Goal: Transaction & Acquisition: Purchase product/service

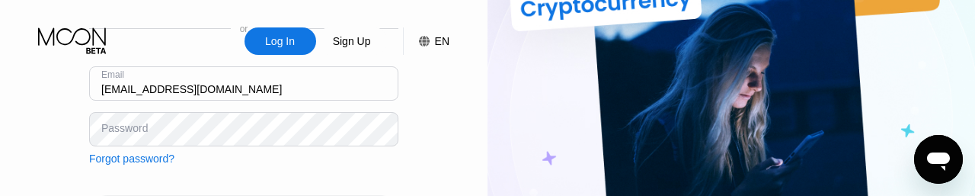
type input "poking272@gmail.com"
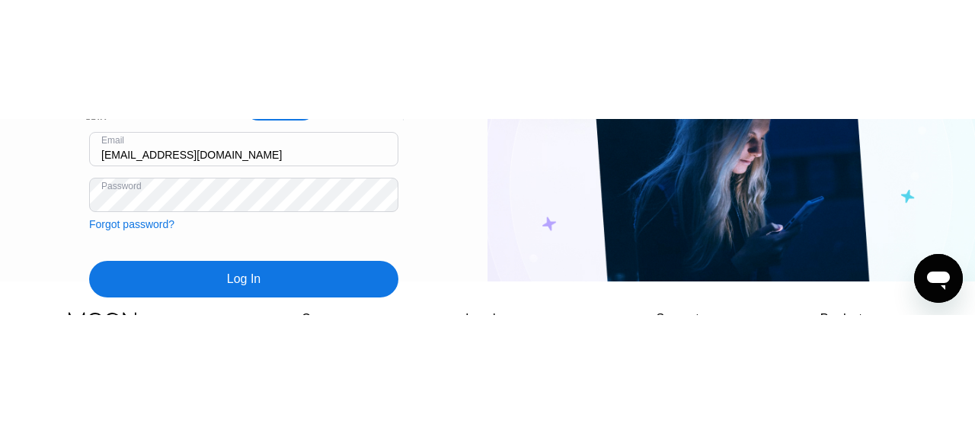
scroll to position [59, 0]
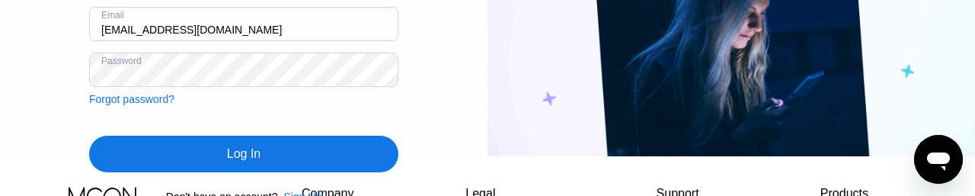
click at [304, 159] on div "Log In" at bounding box center [243, 154] width 309 height 37
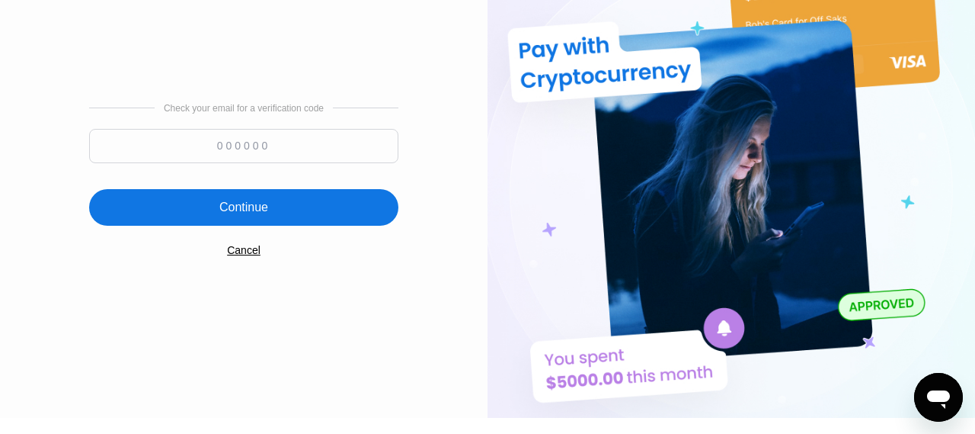
scroll to position [0, 0]
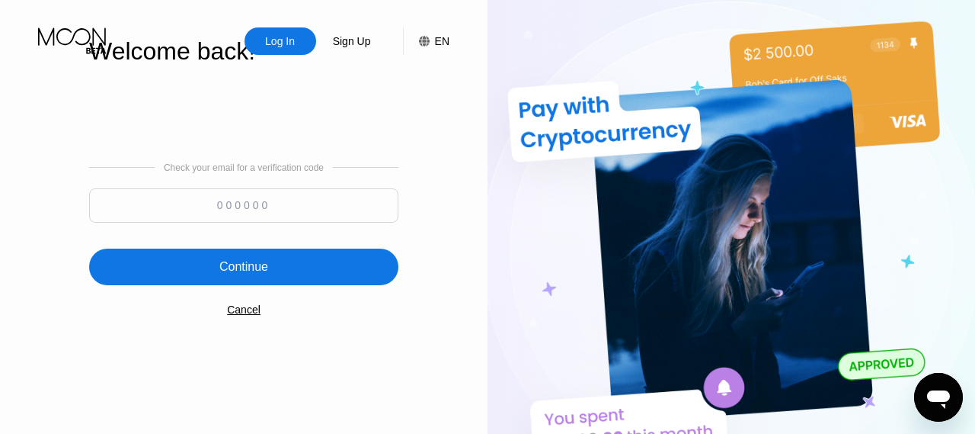
click at [316, 195] on input at bounding box center [243, 205] width 309 height 34
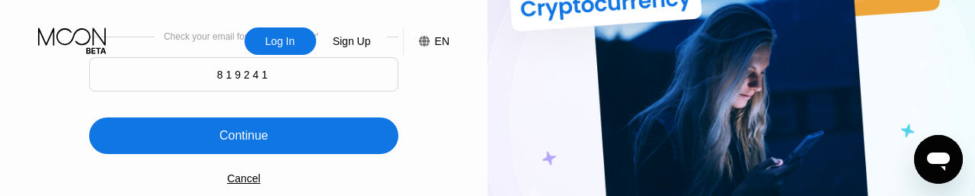
type input "819241"
click at [280, 141] on div "Continue" at bounding box center [243, 135] width 309 height 37
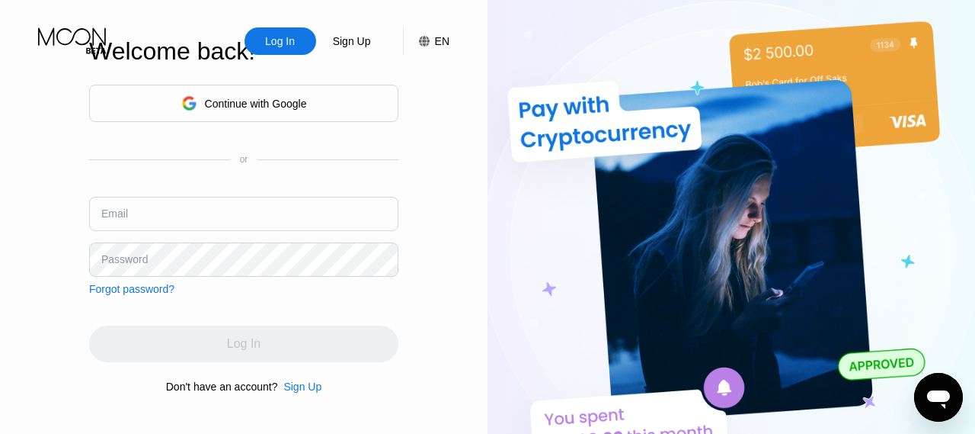
click at [338, 219] on input "text" at bounding box center [243, 214] width 309 height 34
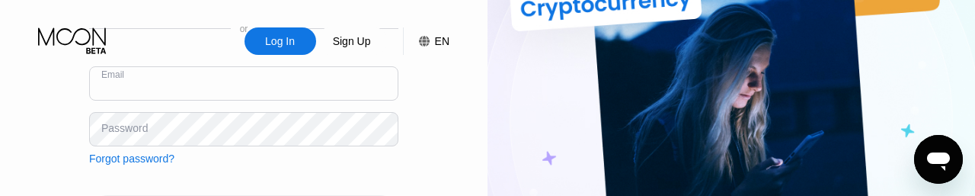
click at [322, 91] on input "text" at bounding box center [243, 83] width 309 height 34
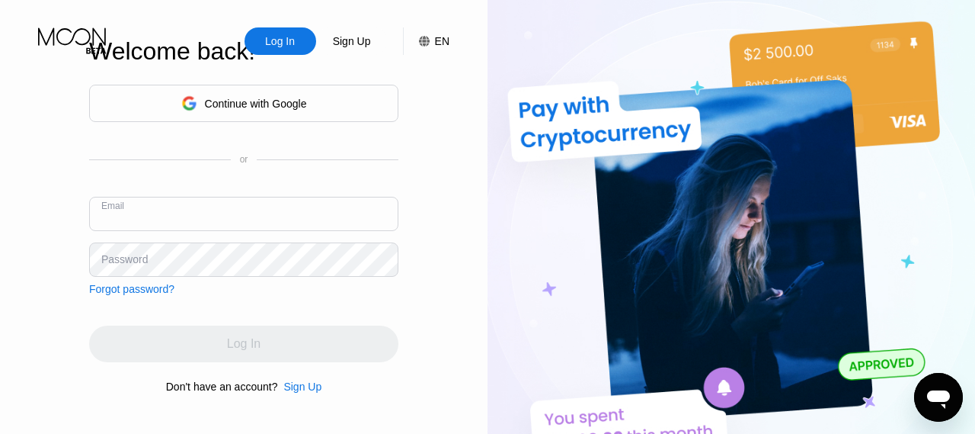
click at [318, 210] on input "text" at bounding box center [243, 214] width 309 height 34
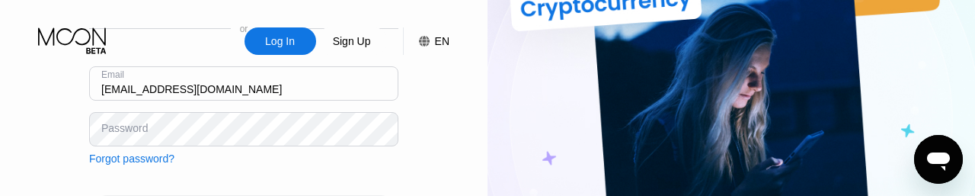
type input "Poking272@gmail.com"
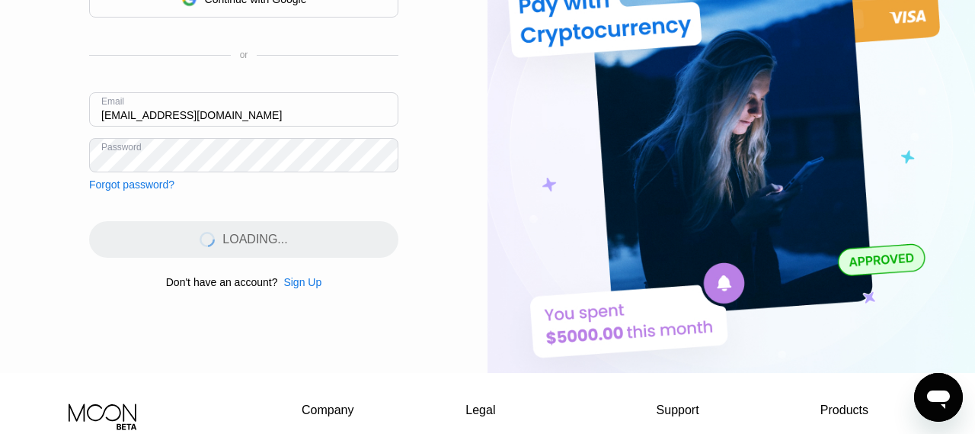
scroll to position [136, 0]
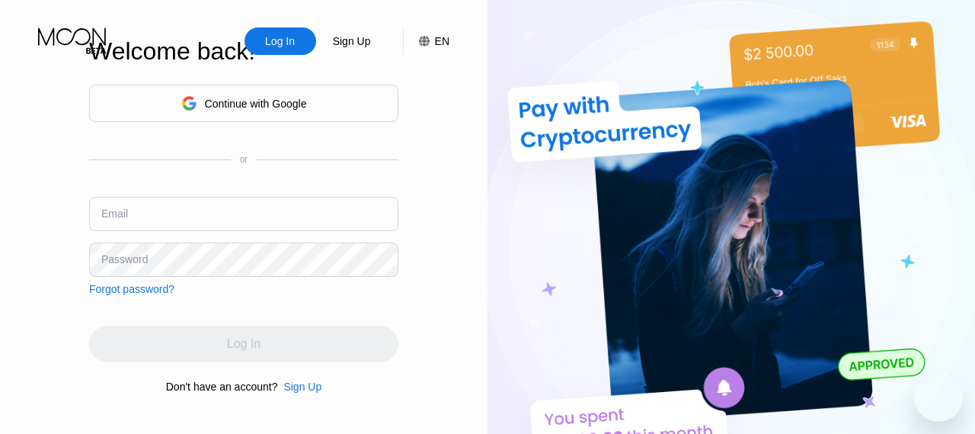
scroll to position [136, 0]
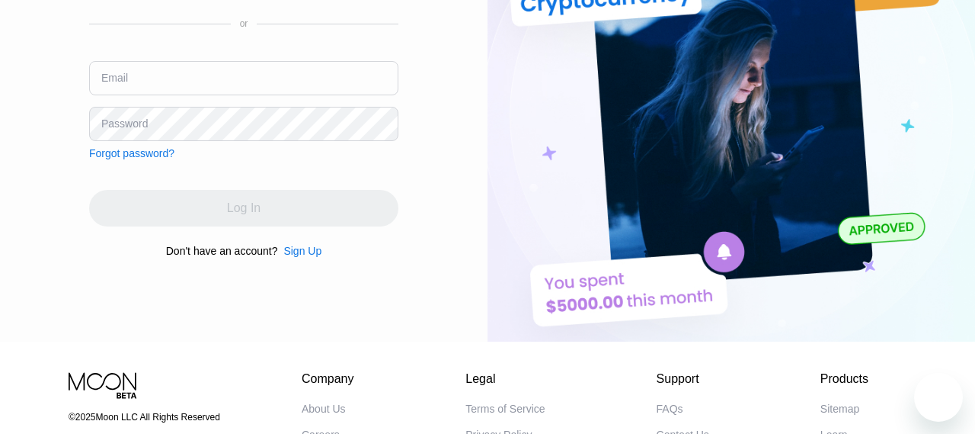
click at [318, 81] on input "text" at bounding box center [243, 78] width 309 height 34
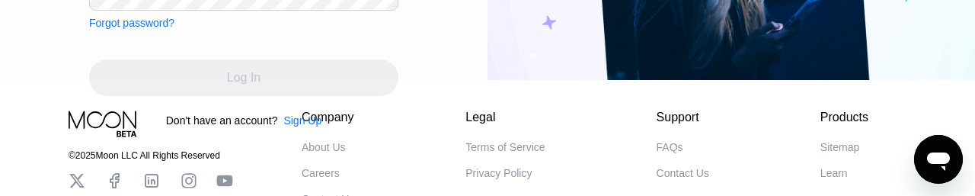
scroll to position [81, 0]
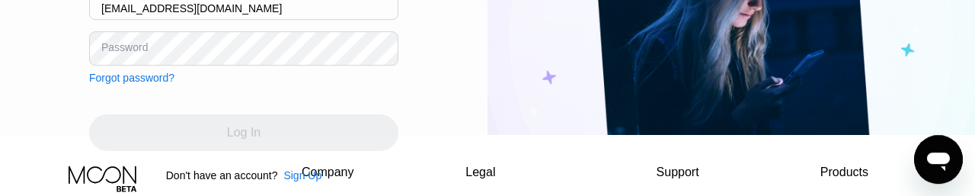
type input "poking272@gmail.com"
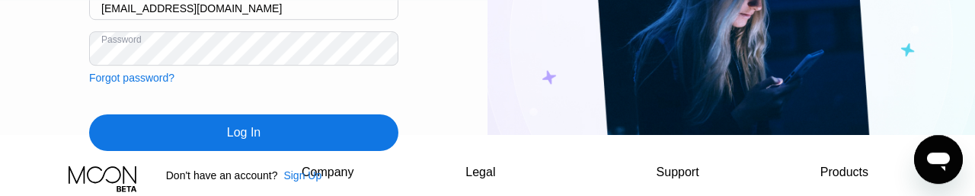
click at [310, 135] on div "Log In" at bounding box center [243, 132] width 309 height 37
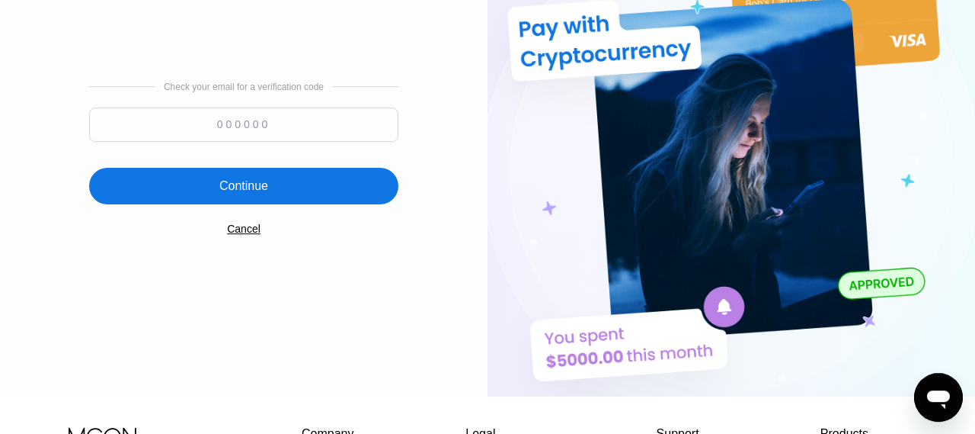
click at [308, 124] on input at bounding box center [243, 124] width 309 height 34
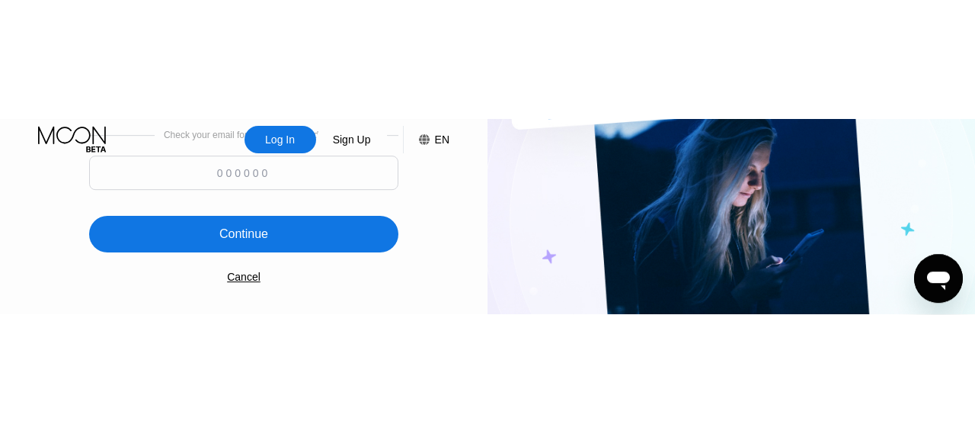
scroll to position [18, 0]
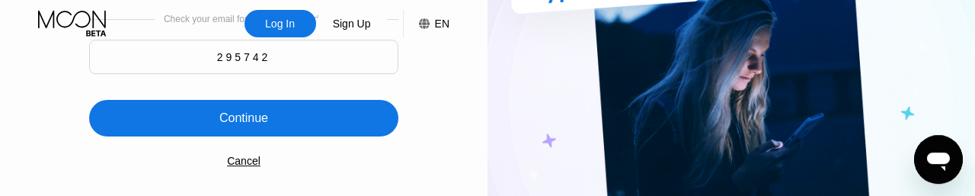
type input "295742"
click at [315, 109] on div "Continue" at bounding box center [243, 118] width 309 height 37
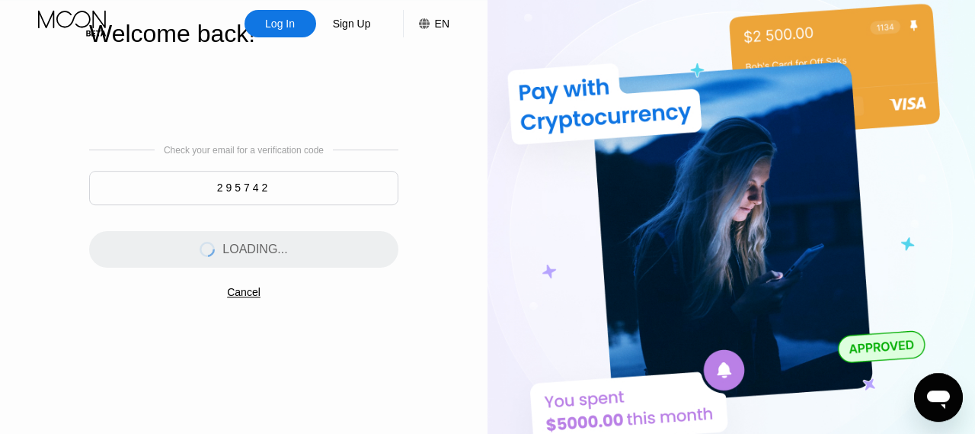
scroll to position [0, 0]
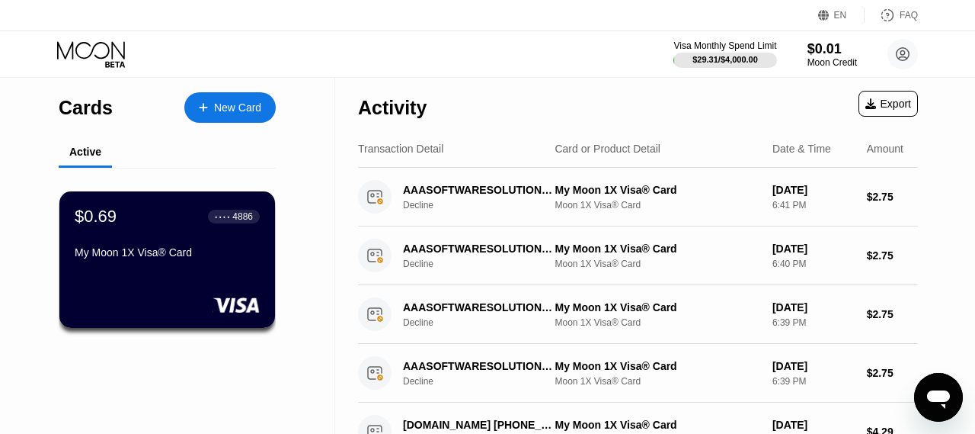
click at [232, 222] on div "● ● ● ● 4886" at bounding box center [234, 216] width 38 height 11
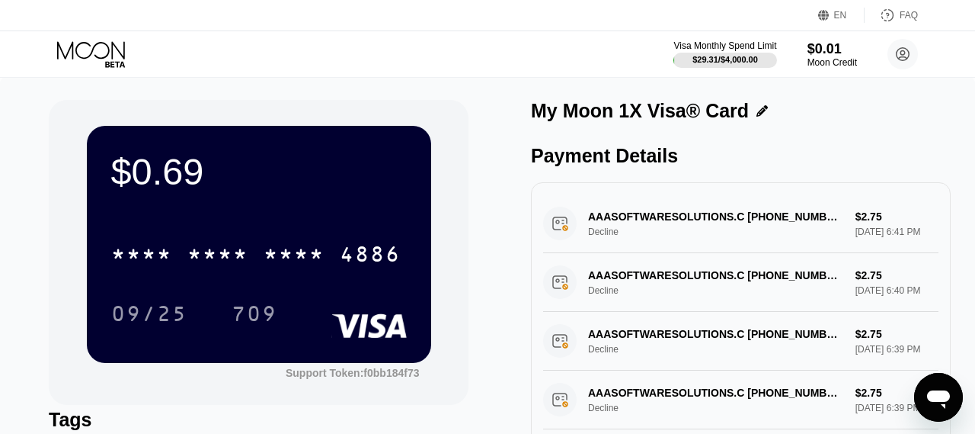
click at [271, 265] on div "* * * *" at bounding box center [294, 256] width 61 height 24
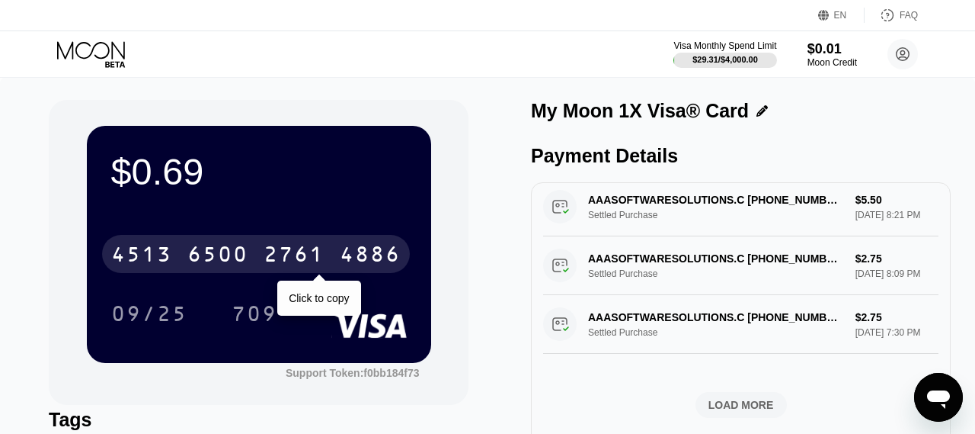
click at [254, 173] on div "$0.69" at bounding box center [259, 171] width 296 height 43
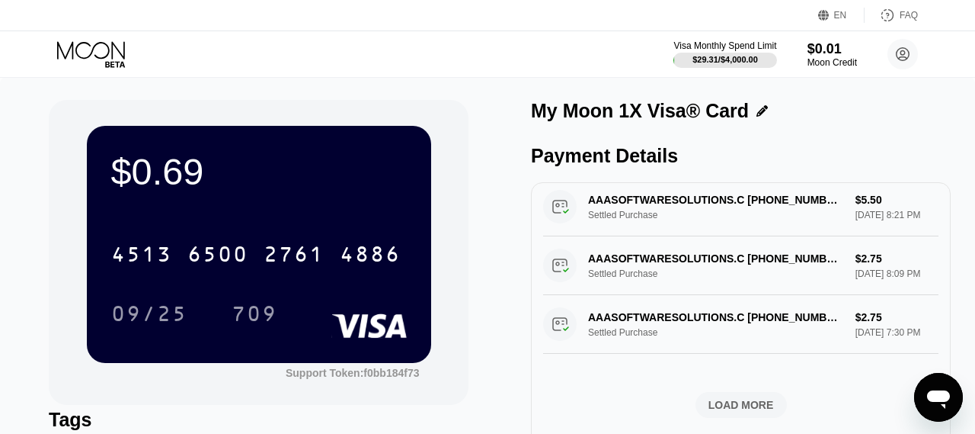
click at [833, 56] on div "$0.01" at bounding box center [833, 49] width 50 height 16
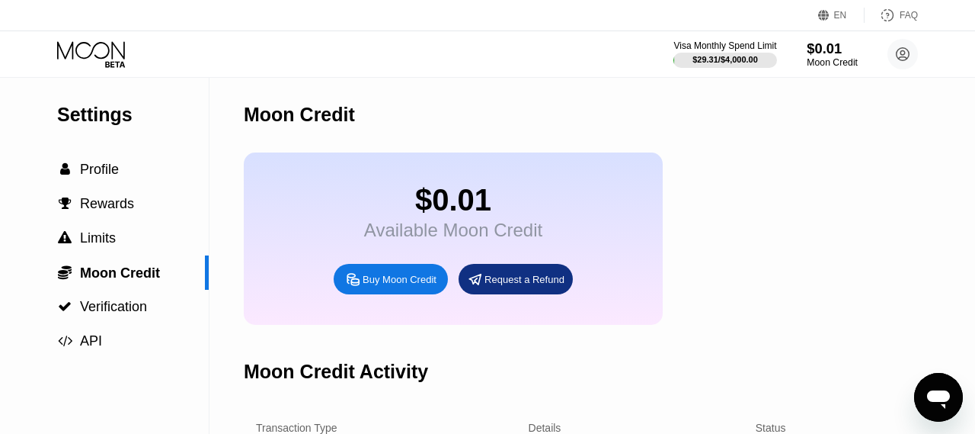
click at [94, 168] on span "Profile" at bounding box center [99, 169] width 39 height 15
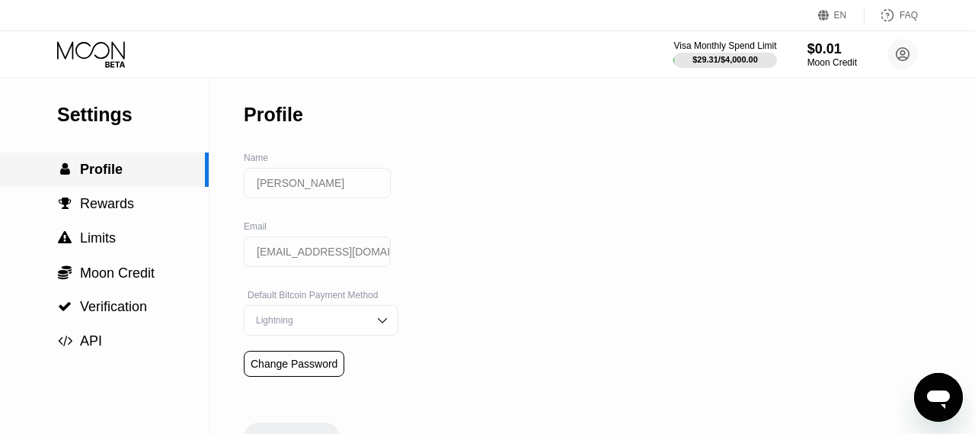
click at [101, 245] on span "Limits" at bounding box center [98, 237] width 36 height 15
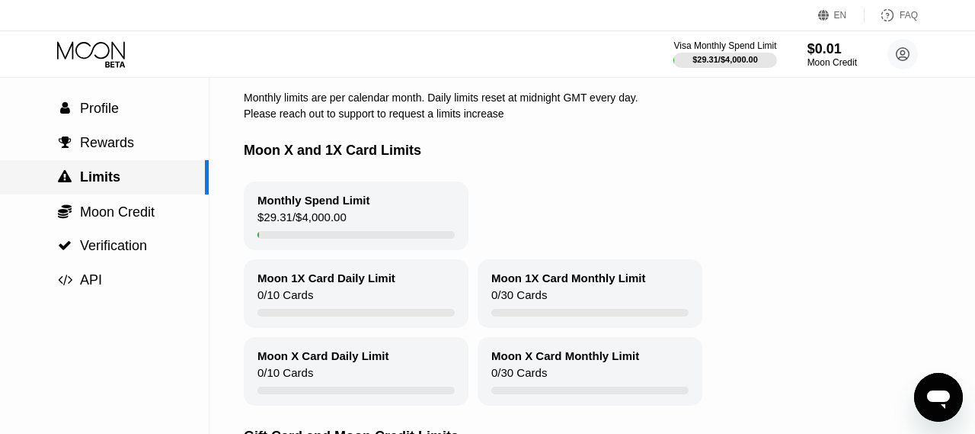
scroll to position [64, 0]
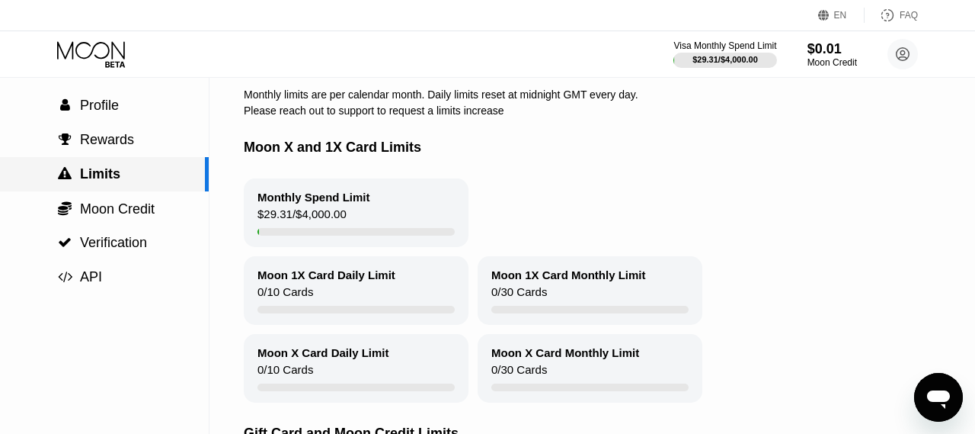
click at [908, 50] on icon at bounding box center [903, 54] width 13 height 13
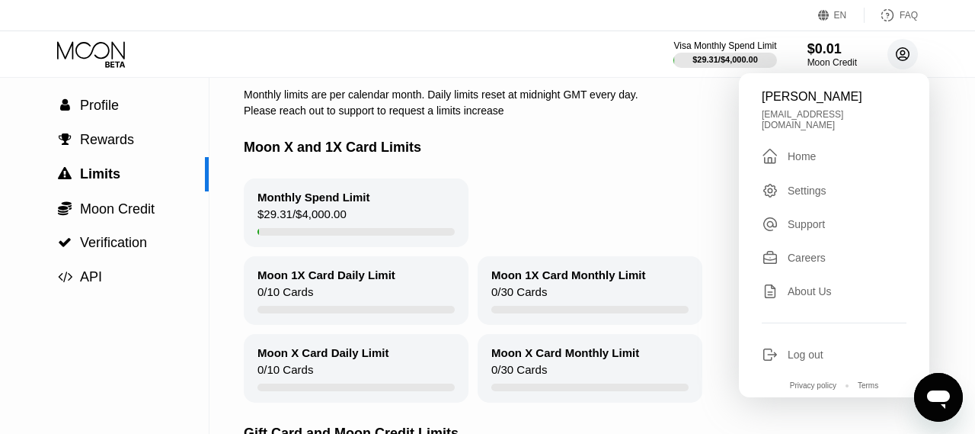
click at [811, 150] on div "Home" at bounding box center [802, 156] width 28 height 12
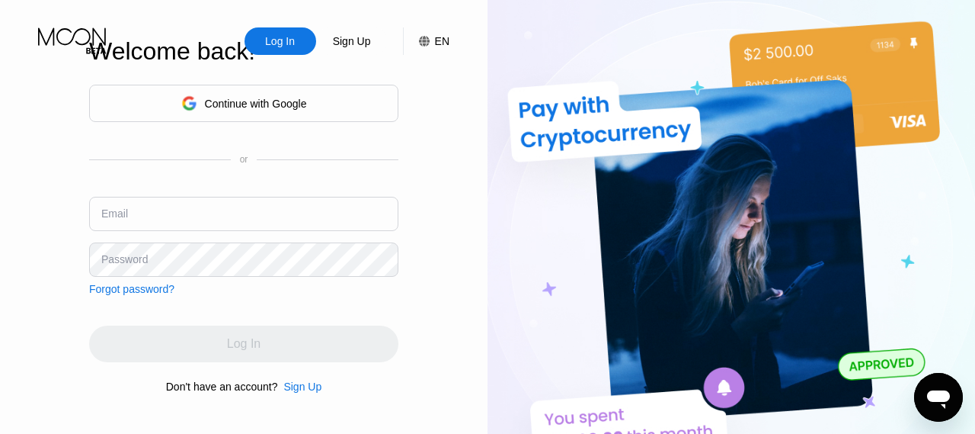
click at [296, 109] on div "Continue with Google" at bounding box center [244, 103] width 126 height 24
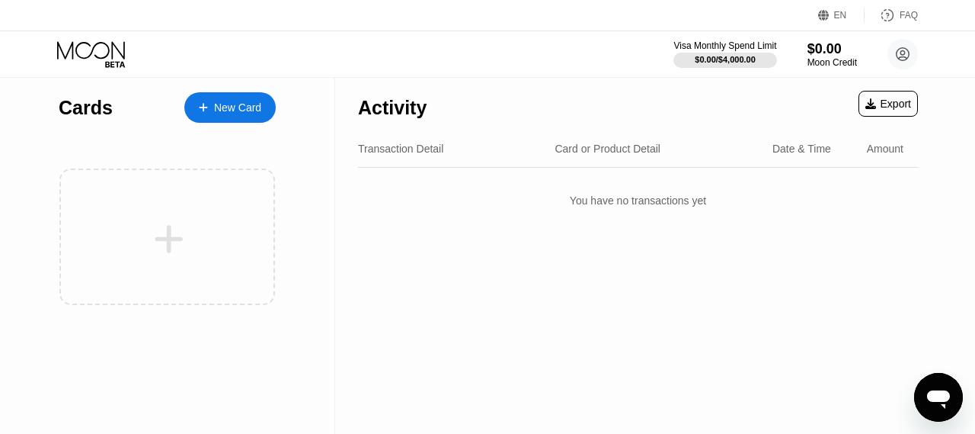
click at [178, 236] on icon at bounding box center [169, 239] width 30 height 34
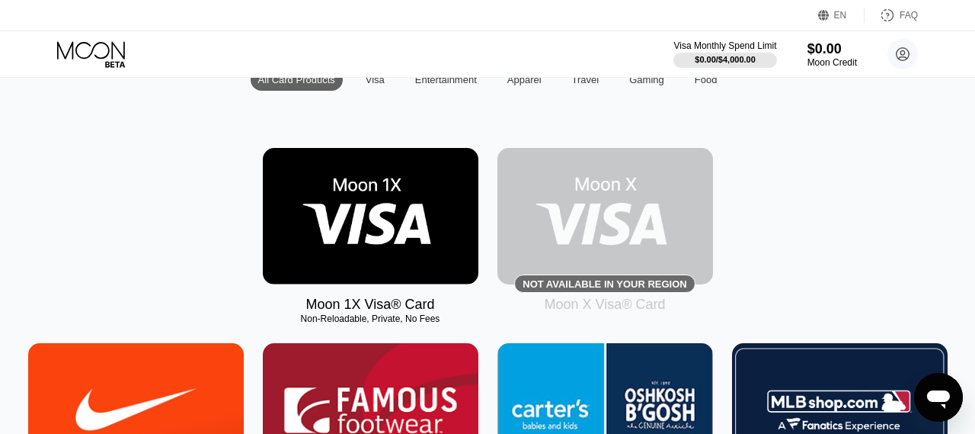
scroll to position [171, 0]
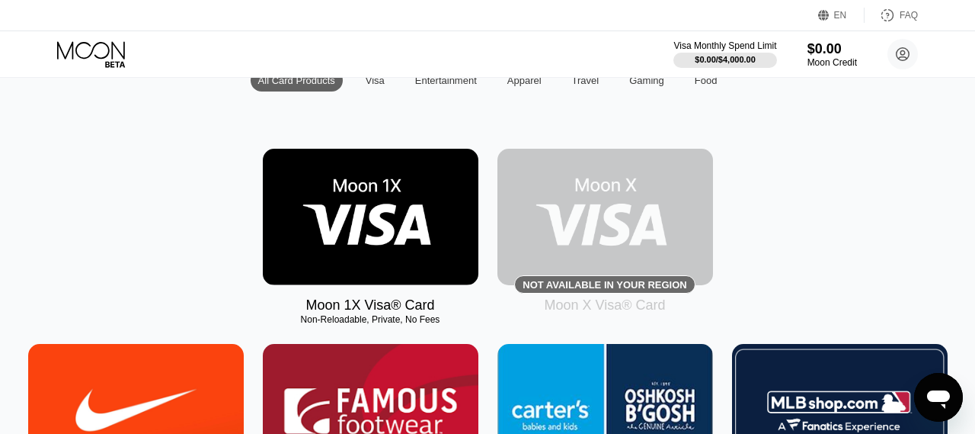
click at [392, 239] on img at bounding box center [371, 217] width 216 height 136
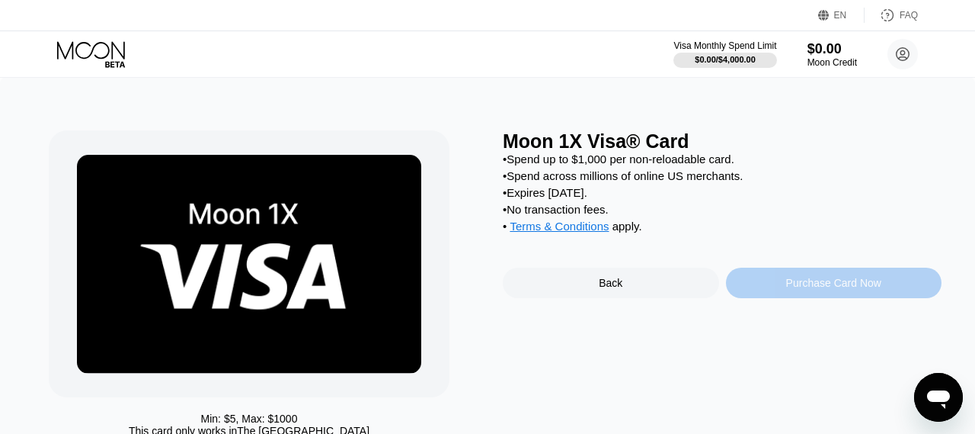
click at [842, 289] on div "Purchase Card Now" at bounding box center [833, 283] width 95 height 12
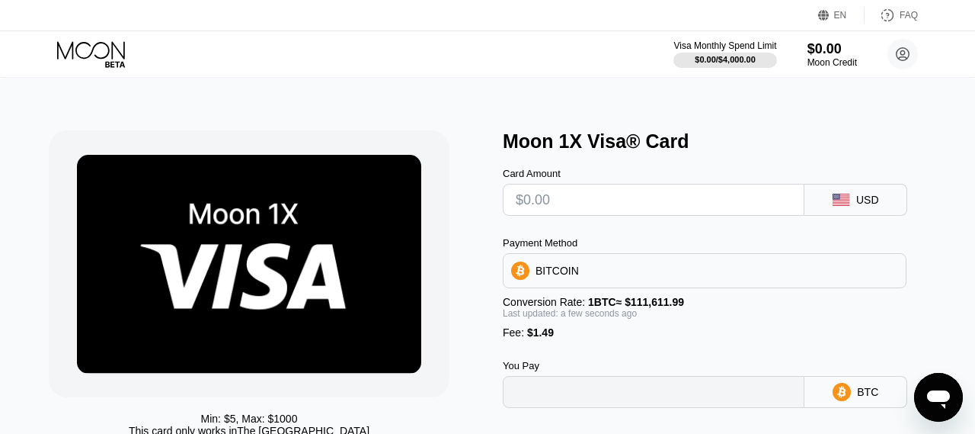
type input "0"
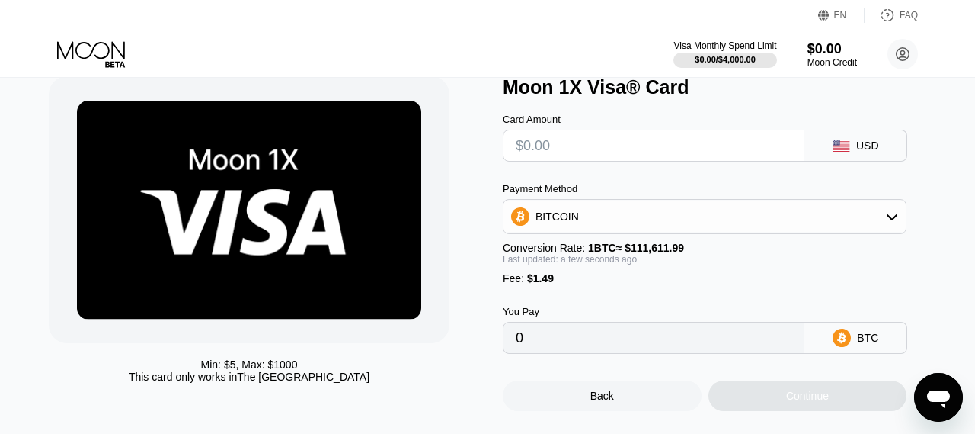
scroll to position [59, 0]
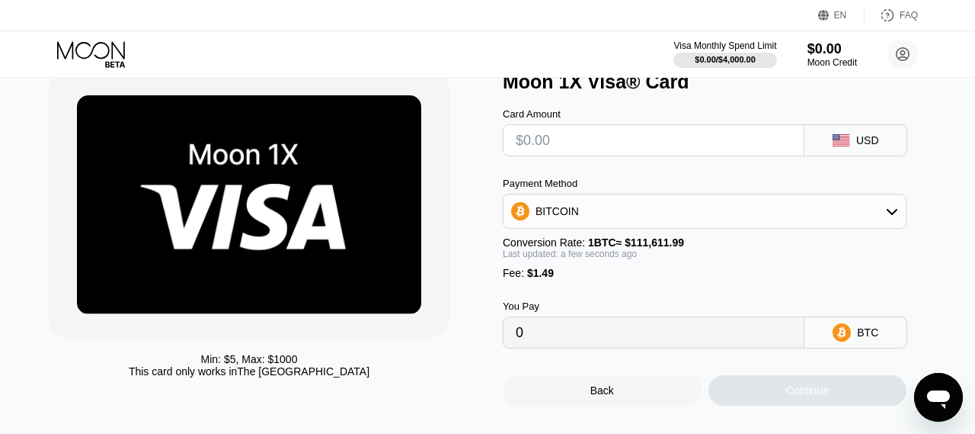
click at [894, 215] on icon at bounding box center [892, 211] width 12 height 12
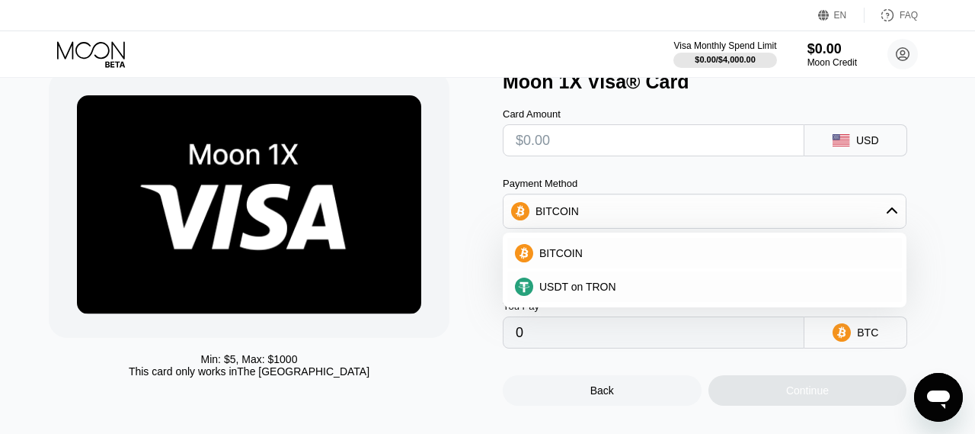
click at [942, 237] on div "Min: $ 5 , Max: $ 1000 This card only works in The United States Moon 1X Visa® …" at bounding box center [487, 231] width 975 height 426
click at [897, 213] on icon at bounding box center [892, 210] width 11 height 6
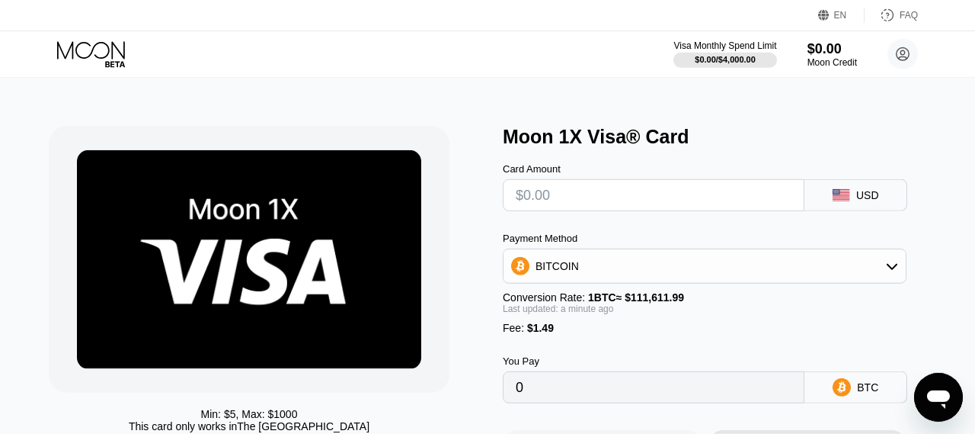
scroll to position [0, 0]
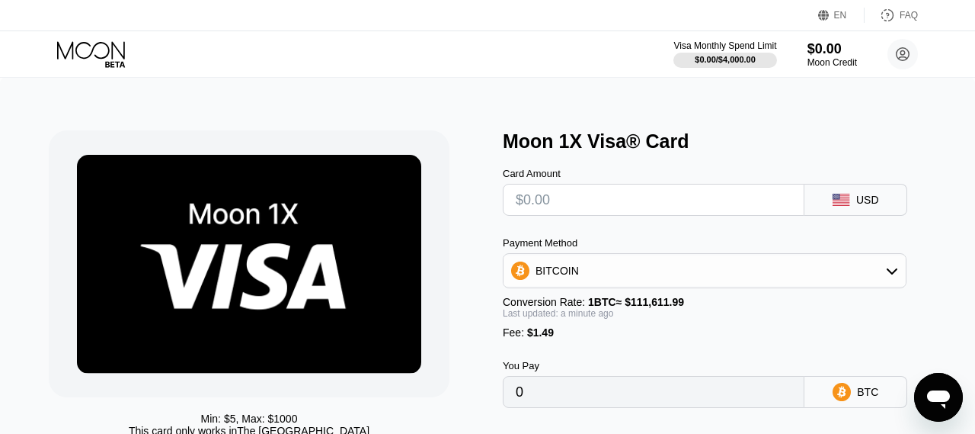
click at [905, 56] on icon at bounding box center [903, 54] width 8 height 8
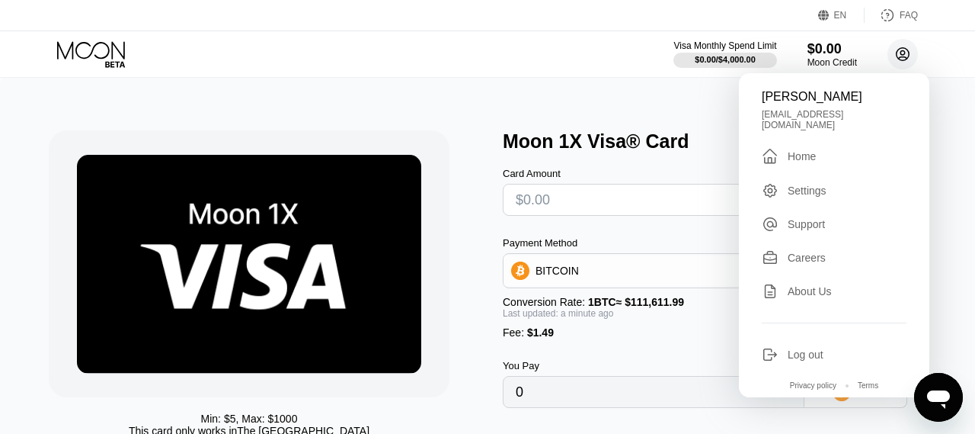
click at [809, 348] on div "Log out" at bounding box center [806, 354] width 36 height 12
